Goal: Transaction & Acquisition: Purchase product/service

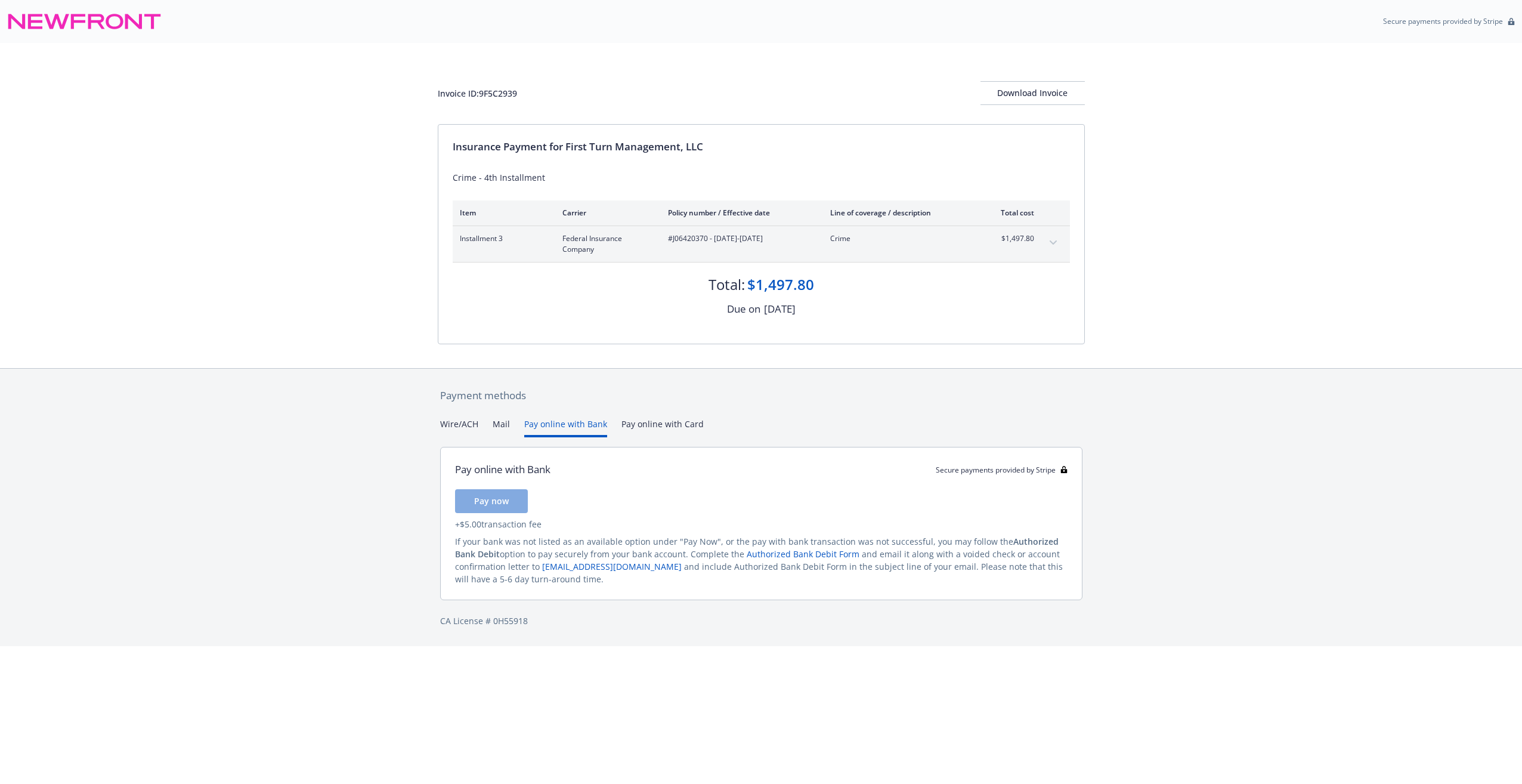
click at [558, 423] on button "Pay online with Bank" at bounding box center [566, 427] width 83 height 20
